Goal: Navigation & Orientation: Find specific page/section

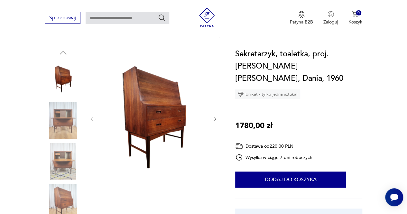
scroll to position [59, 0]
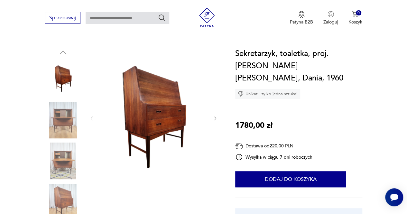
click at [64, 122] on img at bounding box center [63, 120] width 37 height 37
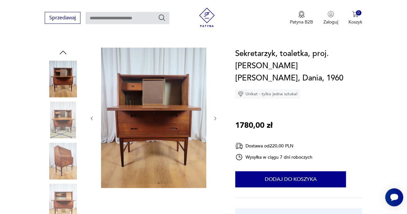
click at [65, 120] on img at bounding box center [63, 120] width 37 height 37
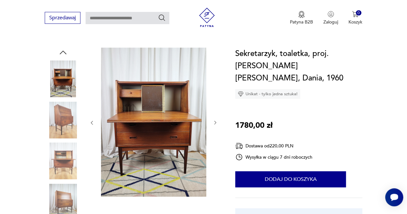
click at [64, 118] on img at bounding box center [63, 120] width 37 height 37
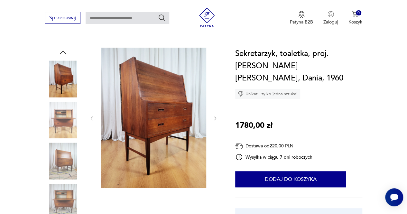
click at [65, 148] on img at bounding box center [63, 161] width 37 height 37
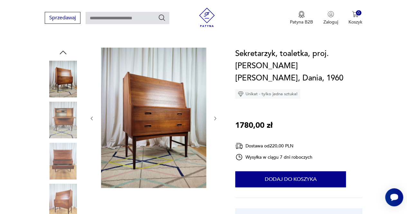
click at [67, 174] on img at bounding box center [63, 161] width 37 height 37
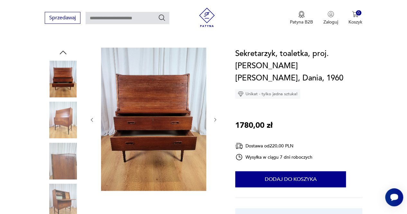
click at [65, 127] on img at bounding box center [63, 120] width 37 height 37
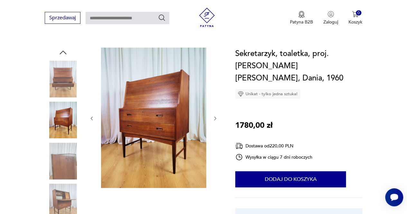
click at [68, 157] on img at bounding box center [63, 161] width 37 height 37
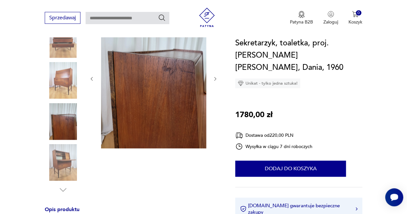
scroll to position [103, 0]
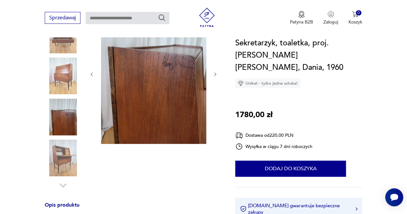
click at [68, 157] on img at bounding box center [63, 158] width 37 height 37
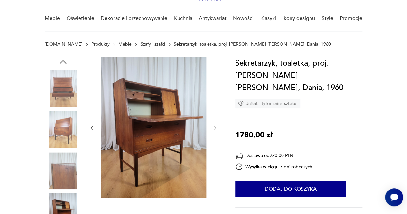
scroll to position [50, 0]
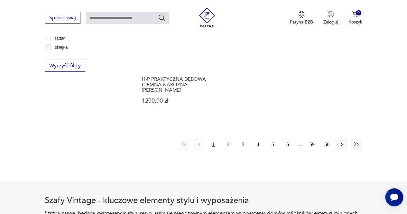
scroll to position [915, 0]
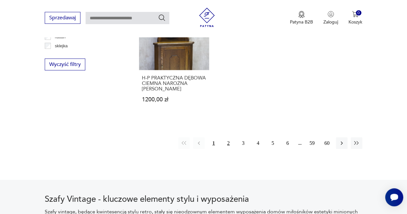
click at [229, 141] on button "2" at bounding box center [229, 143] width 12 height 12
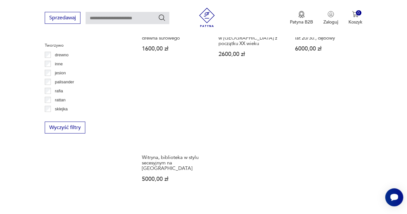
scroll to position [853, 0]
